Goal: Information Seeking & Learning: Learn about a topic

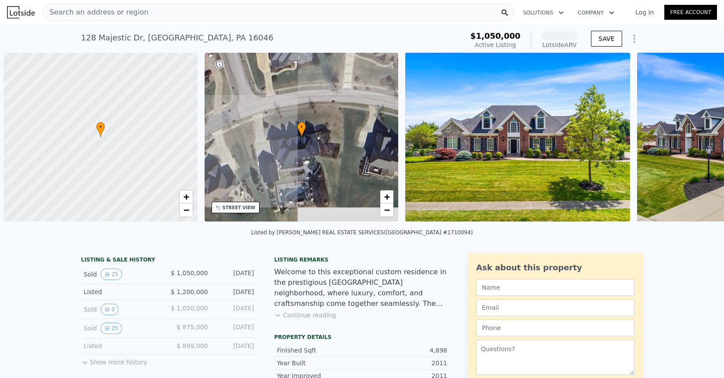
scroll to position [0, 4]
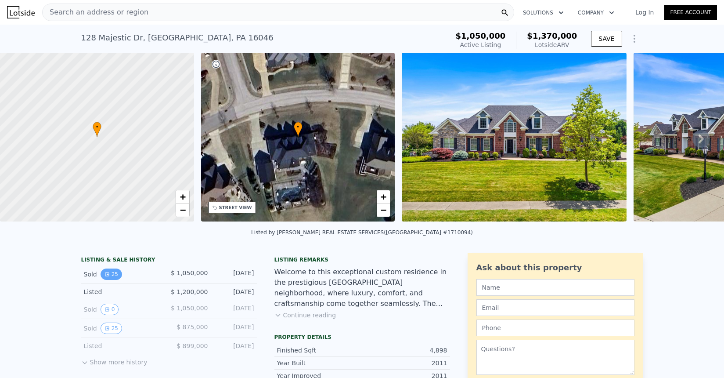
click at [115, 273] on button "25" at bounding box center [112, 273] width 22 height 11
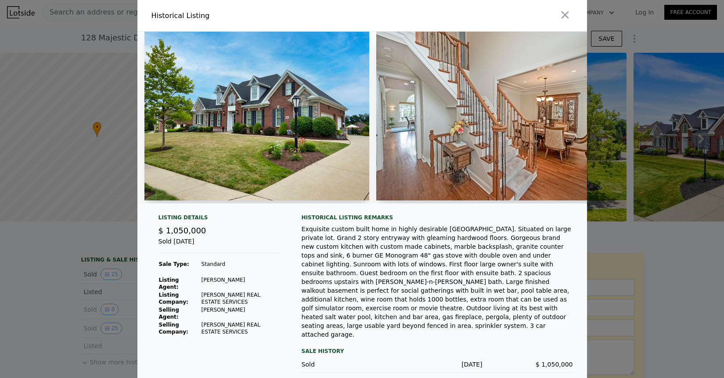
click at [241, 133] on img at bounding box center [256, 116] width 225 height 169
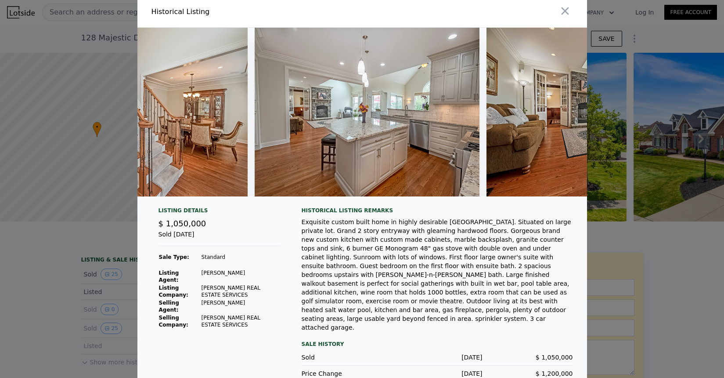
scroll to position [0, 0]
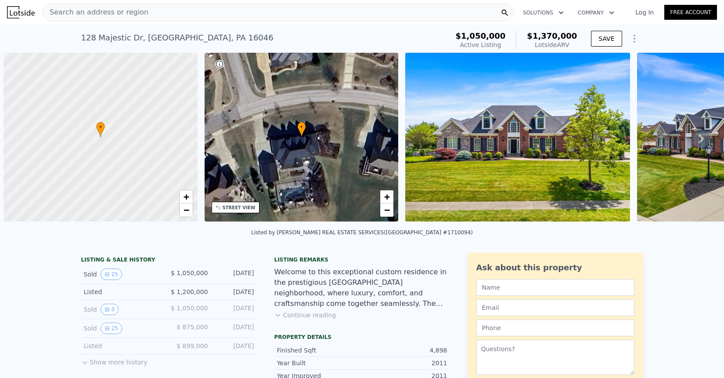
scroll to position [0, 4]
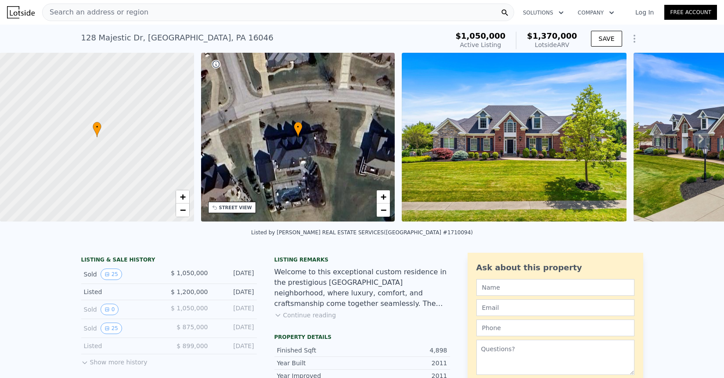
click at [493, 152] on img at bounding box center [514, 137] width 225 height 169
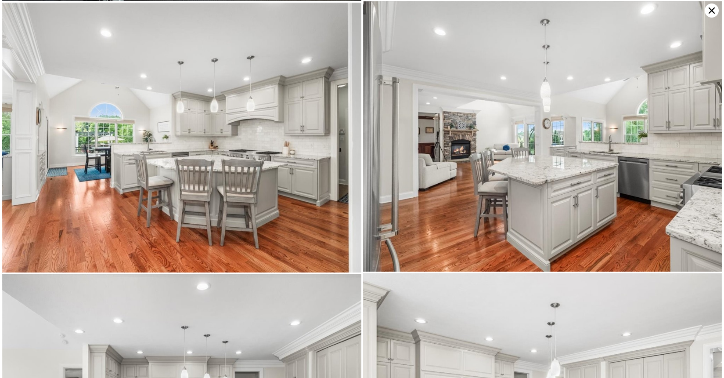
scroll to position [4609, 0]
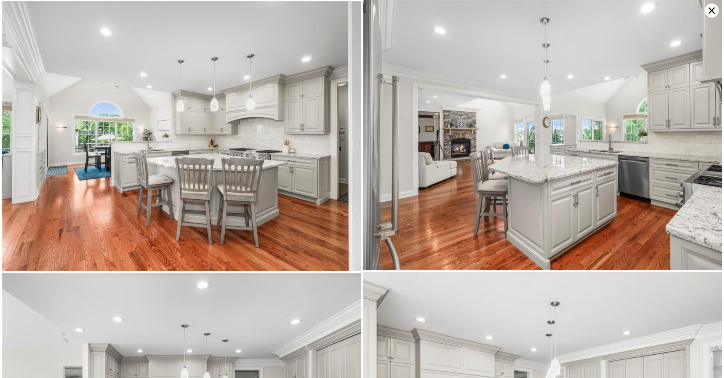
click at [716, 13] on icon at bounding box center [712, 11] width 14 height 14
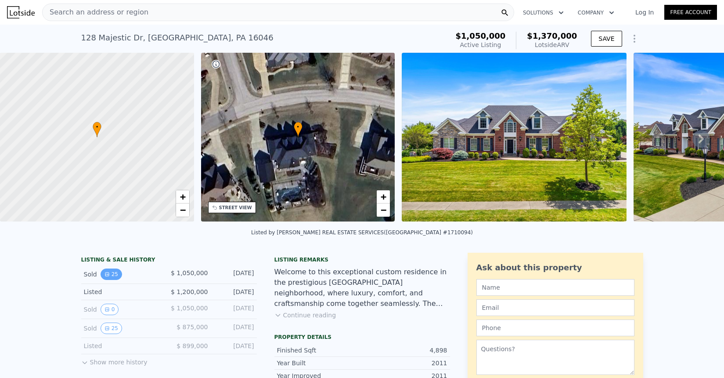
click at [108, 274] on icon "View historical data" at bounding box center [107, 274] width 4 height 4
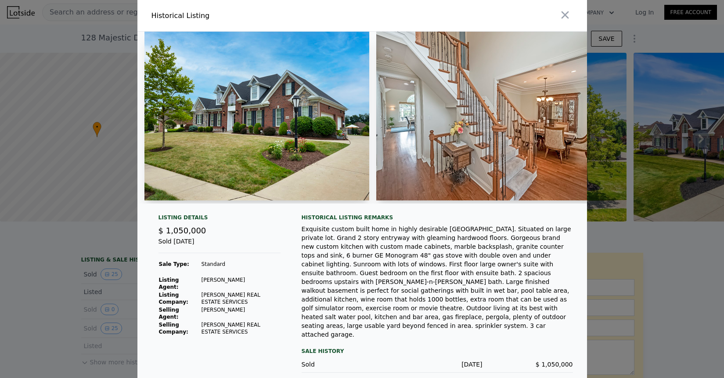
click at [32, 291] on div at bounding box center [362, 189] width 724 height 378
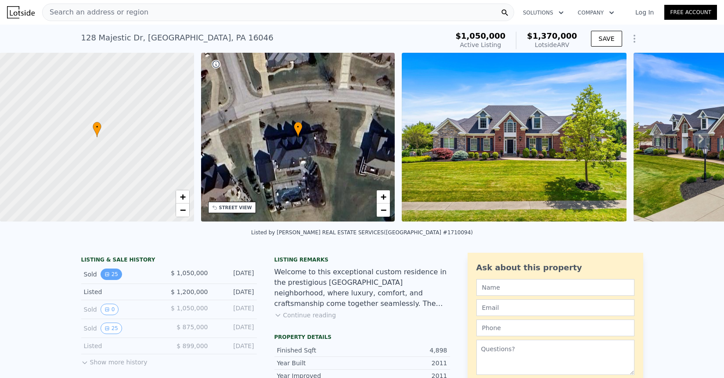
click at [113, 268] on button "25" at bounding box center [112, 273] width 22 height 11
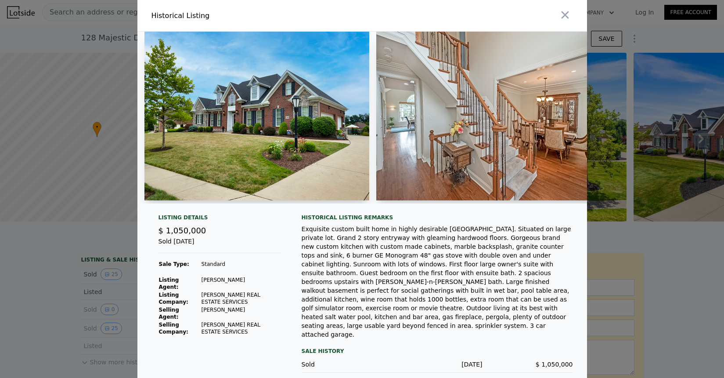
click at [346, 150] on img at bounding box center [256, 116] width 225 height 169
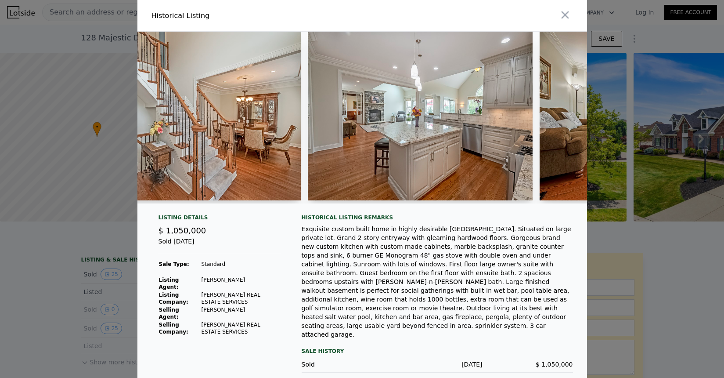
scroll to position [0, 358]
